Goal: Information Seeking & Learning: Learn about a topic

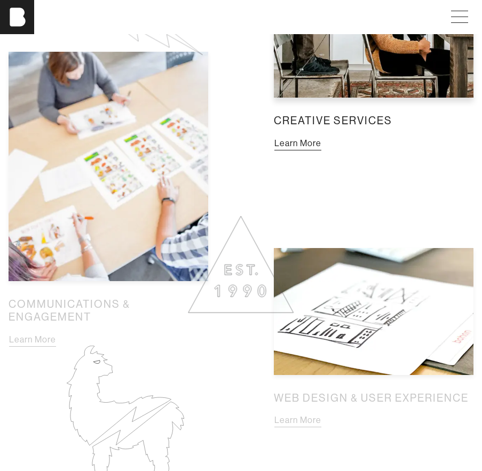
scroll to position [899, 0]
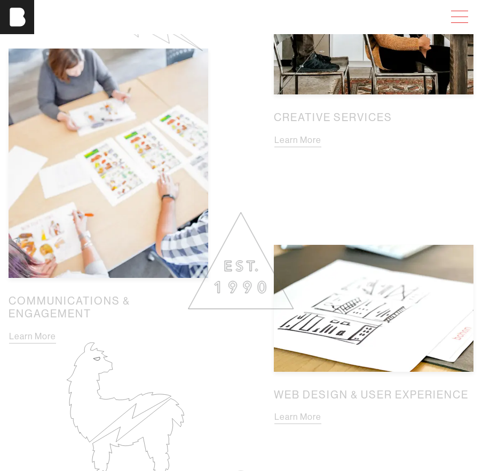
click at [458, 17] on span at bounding box center [457, 16] width 25 height 19
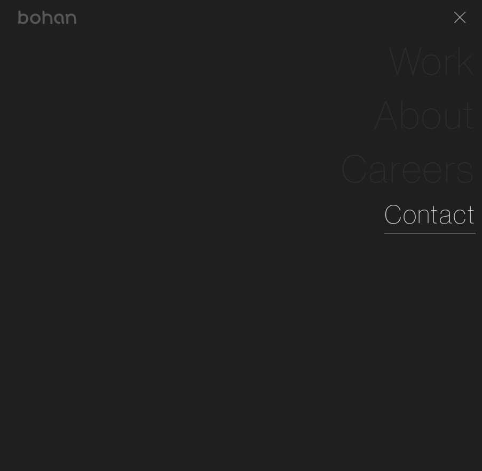
scroll to position [898, 0]
click at [427, 213] on link "Contact" at bounding box center [429, 214] width 91 height 38
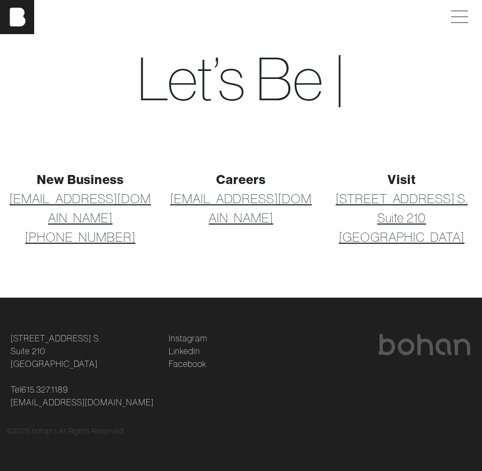
scroll to position [34, 0]
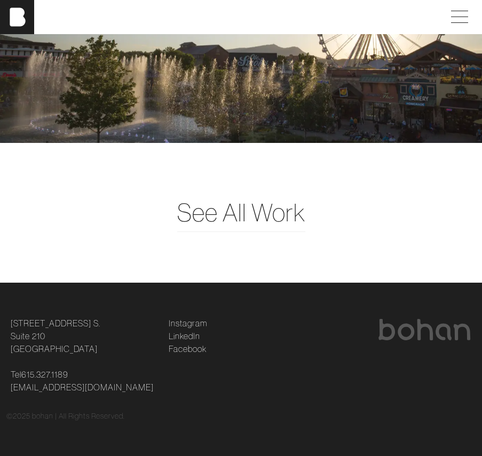
scroll to position [2382, 0]
drag, startPoint x: 100, startPoint y: 389, endPoint x: 8, endPoint y: 388, distance: 92.3
click at [8, 388] on div "[STREET_ADDRESS] [STREET_ADDRESS] Tel [PHONE_NUMBER] [EMAIL_ADDRESS][DOMAIN_NAM…" at bounding box center [83, 355] width 158 height 77
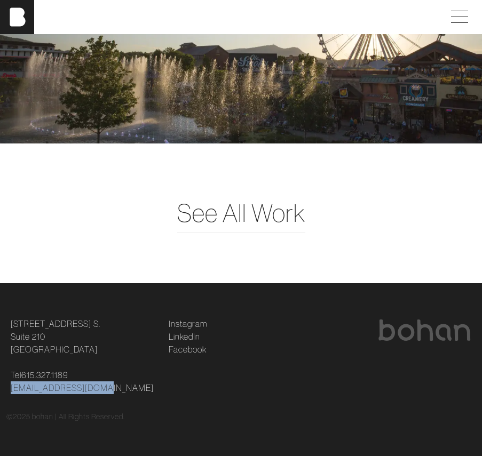
copy link "[EMAIL_ADDRESS][DOMAIN_NAME]"
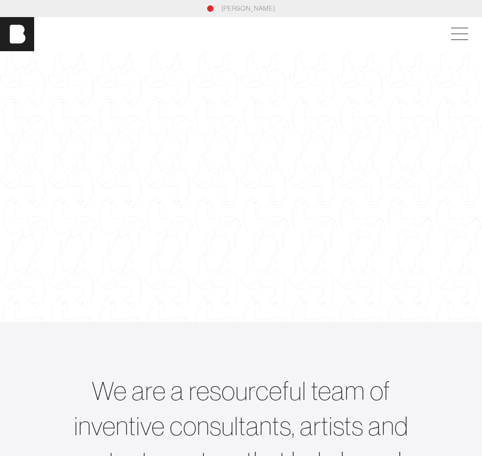
scroll to position [0, 0]
click at [454, 29] on span at bounding box center [457, 34] width 25 height 19
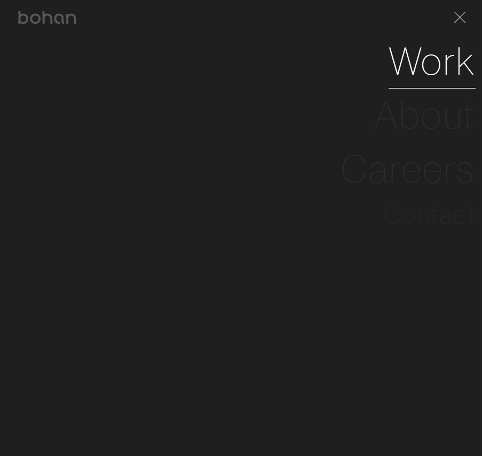
click at [425, 76] on link "Work" at bounding box center [431, 61] width 87 height 54
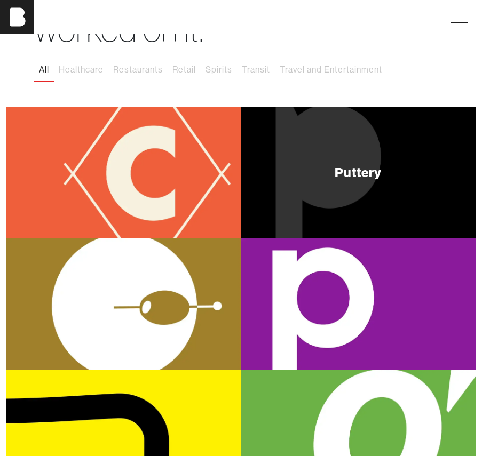
scroll to position [116, 0]
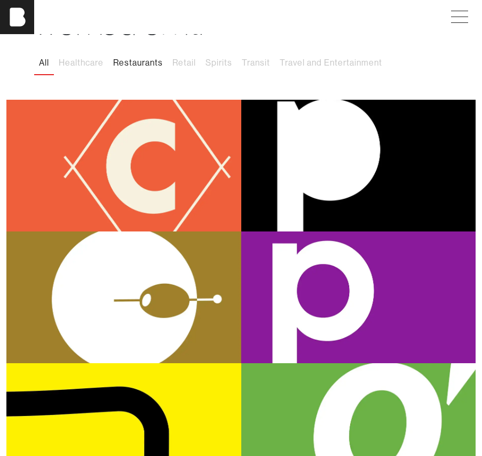
click at [138, 66] on button "Restaurants" at bounding box center [137, 63] width 59 height 22
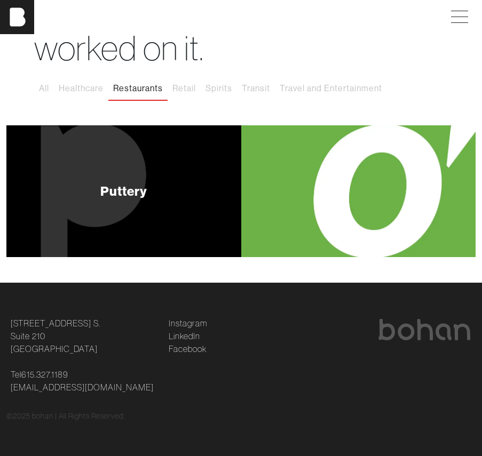
scroll to position [89, 0]
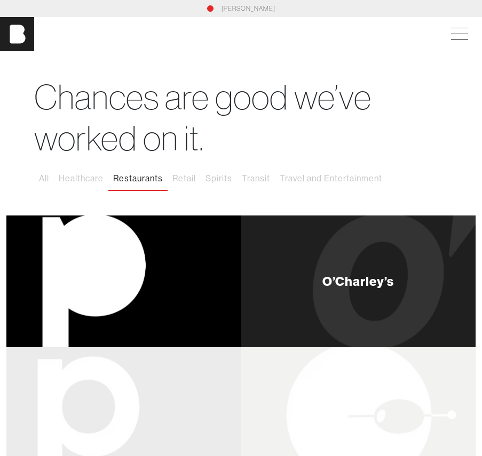
click at [341, 275] on div "O’Charley’s" at bounding box center [357, 281] width 71 height 13
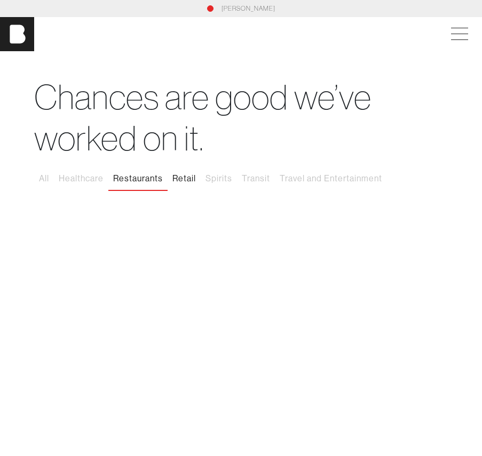
click at [186, 177] on button "Retail" at bounding box center [183, 178] width 33 height 22
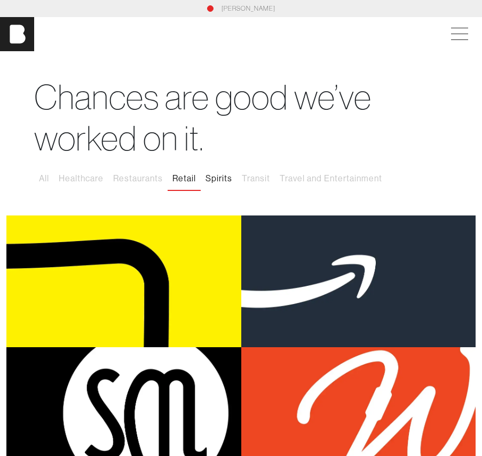
click at [233, 182] on button "Spirits" at bounding box center [219, 178] width 36 height 22
